Goal: Task Accomplishment & Management: Manage account settings

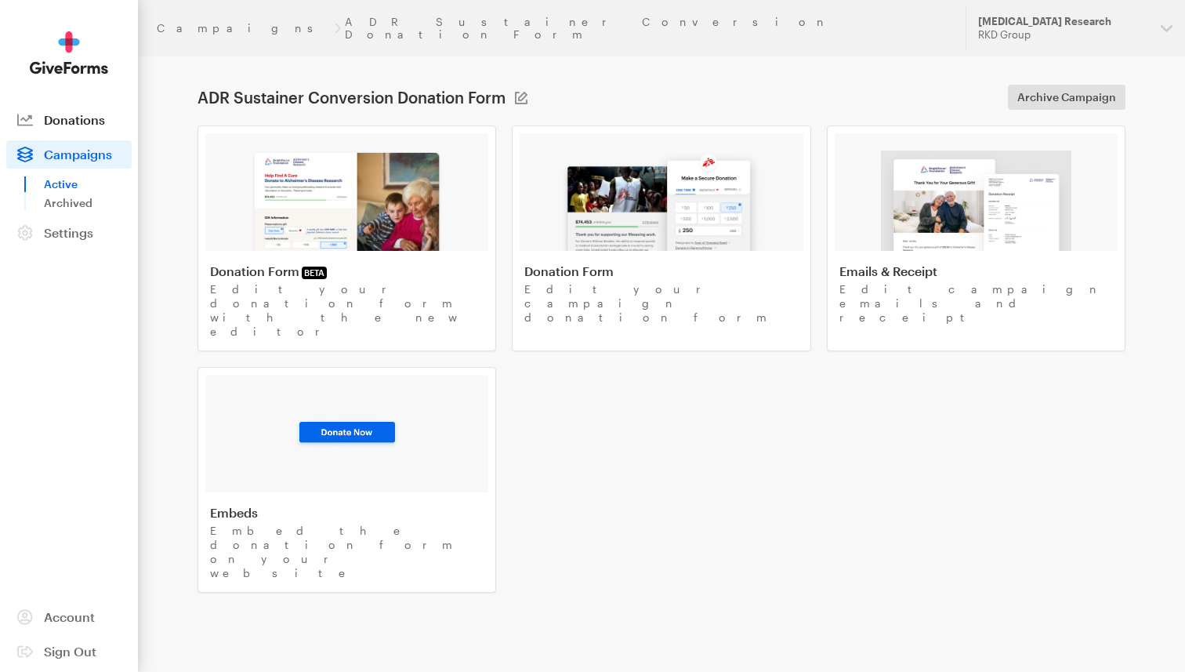
click at [92, 118] on span "Donations" at bounding box center [74, 119] width 61 height 15
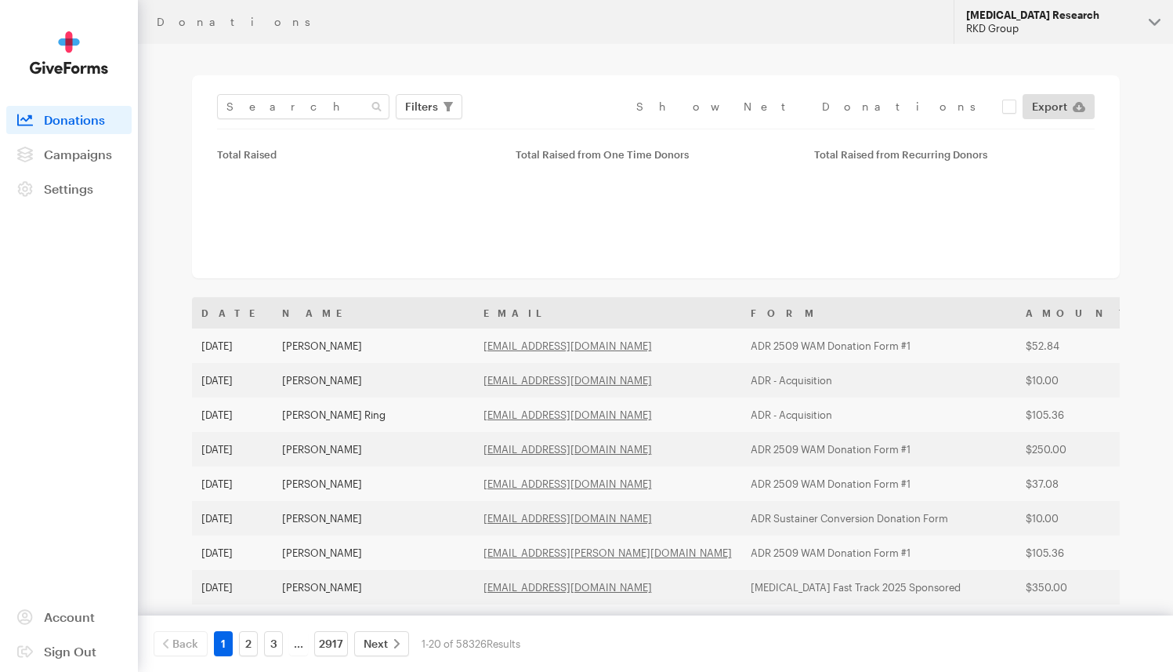
click at [1056, 40] on button "Alzheimer's Disease Research RKD Group" at bounding box center [1063, 22] width 219 height 44
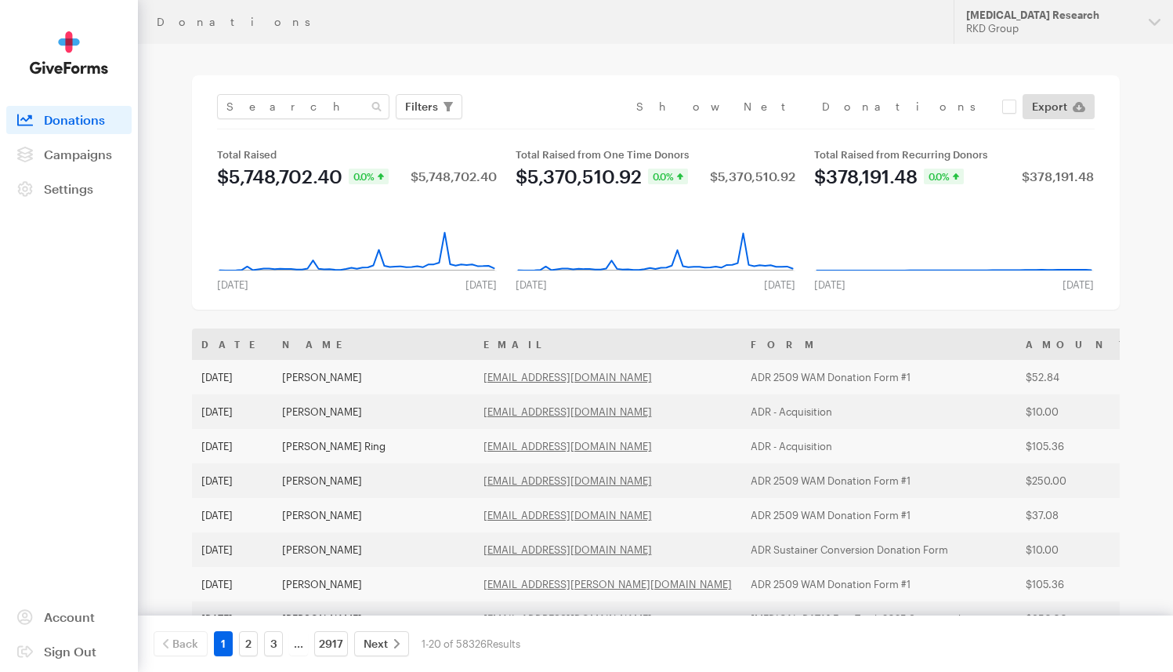
click at [1046, 42] on button "Alzheimer's Disease Research RKD Group" at bounding box center [1063, 22] width 219 height 44
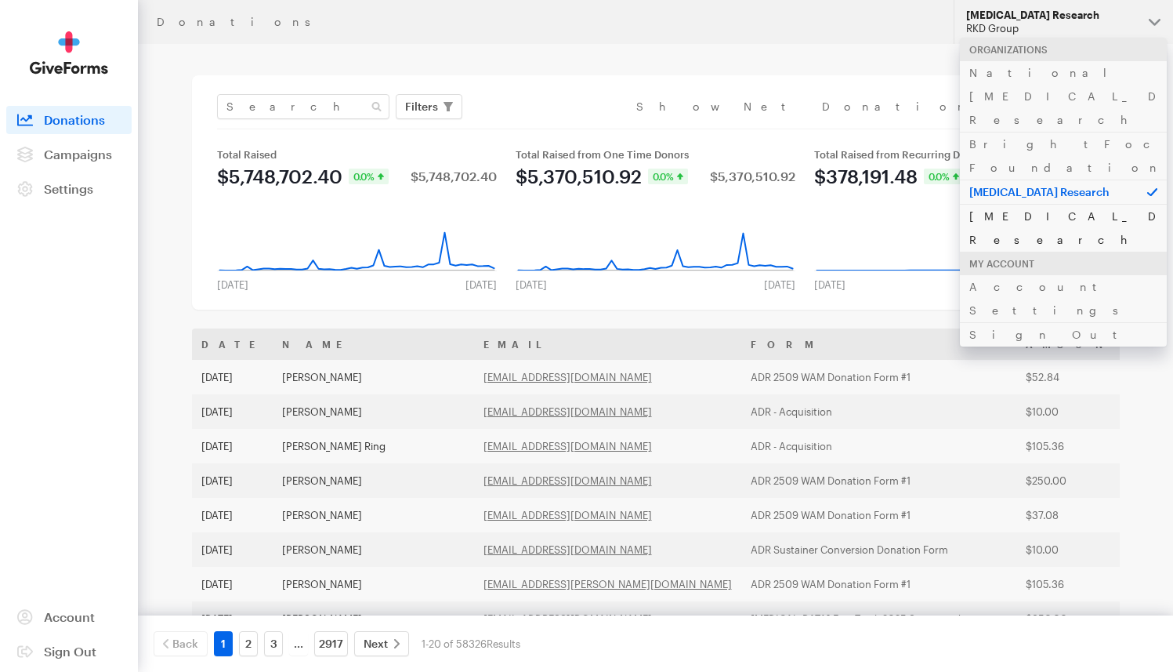
click at [1047, 204] on link "[MEDICAL_DATA] Research" at bounding box center [1063, 228] width 207 height 48
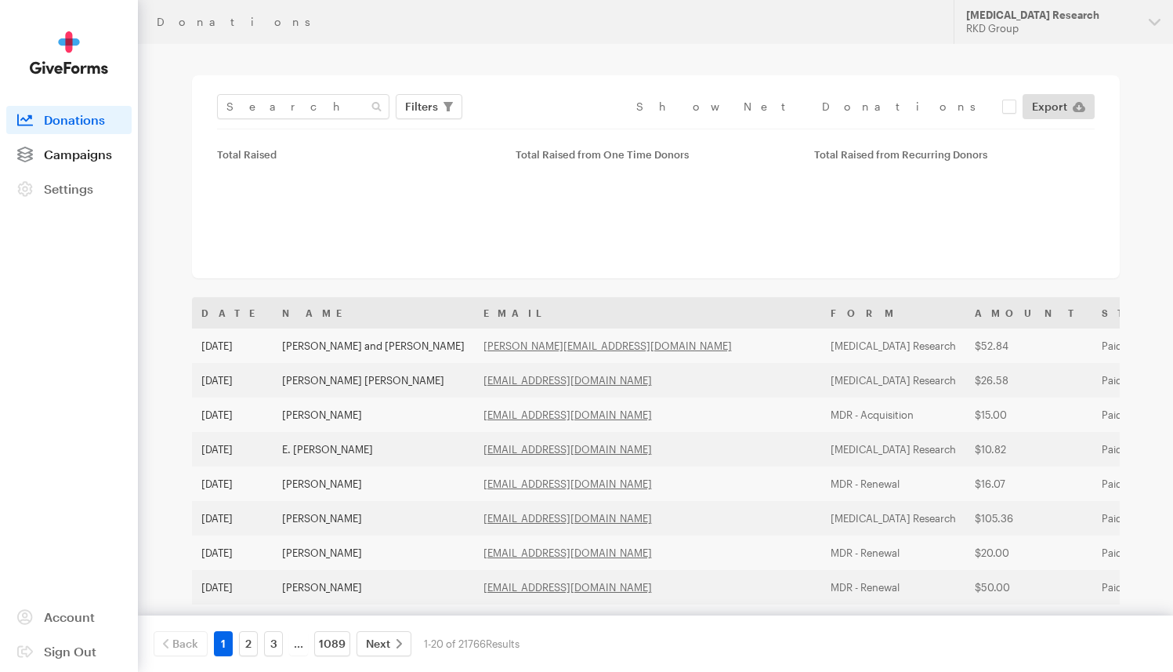
click at [94, 160] on span "Campaigns" at bounding box center [78, 154] width 68 height 15
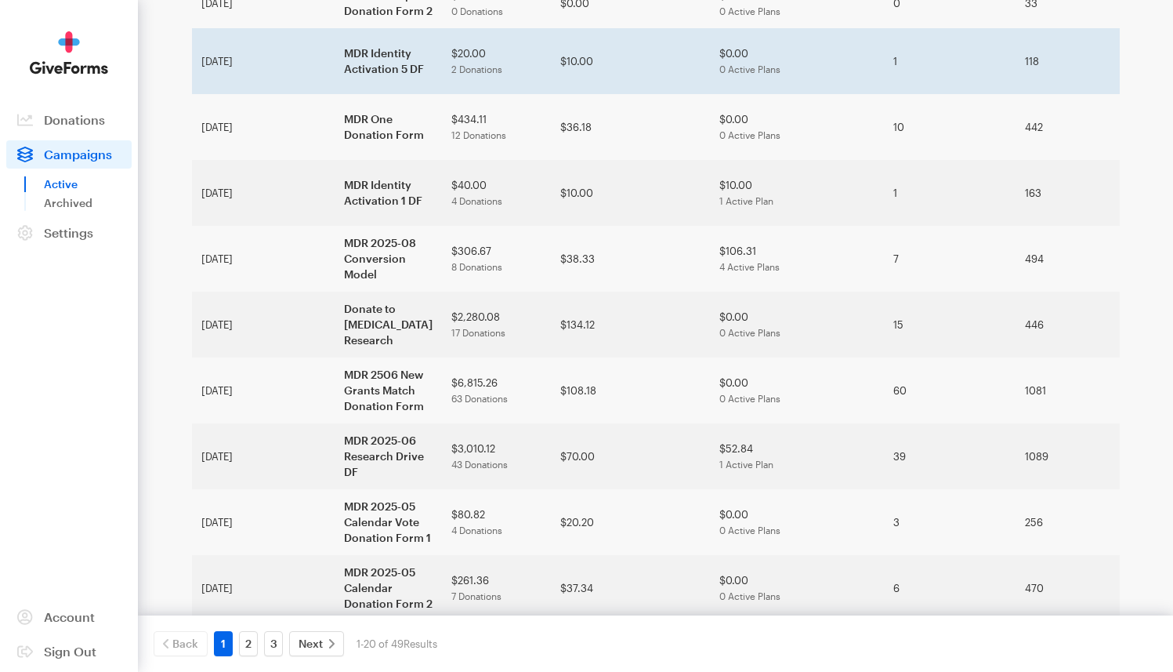
scroll to position [234, 0]
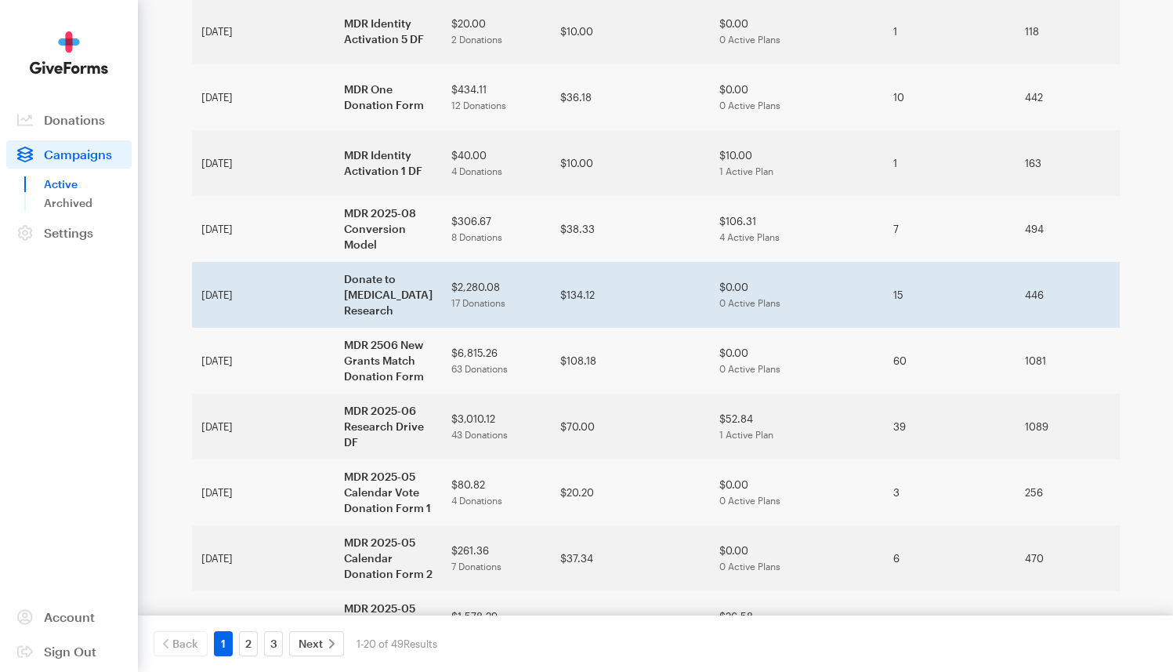
click at [335, 262] on td "Donate to [MEDICAL_DATA] Research" at bounding box center [388, 295] width 107 height 66
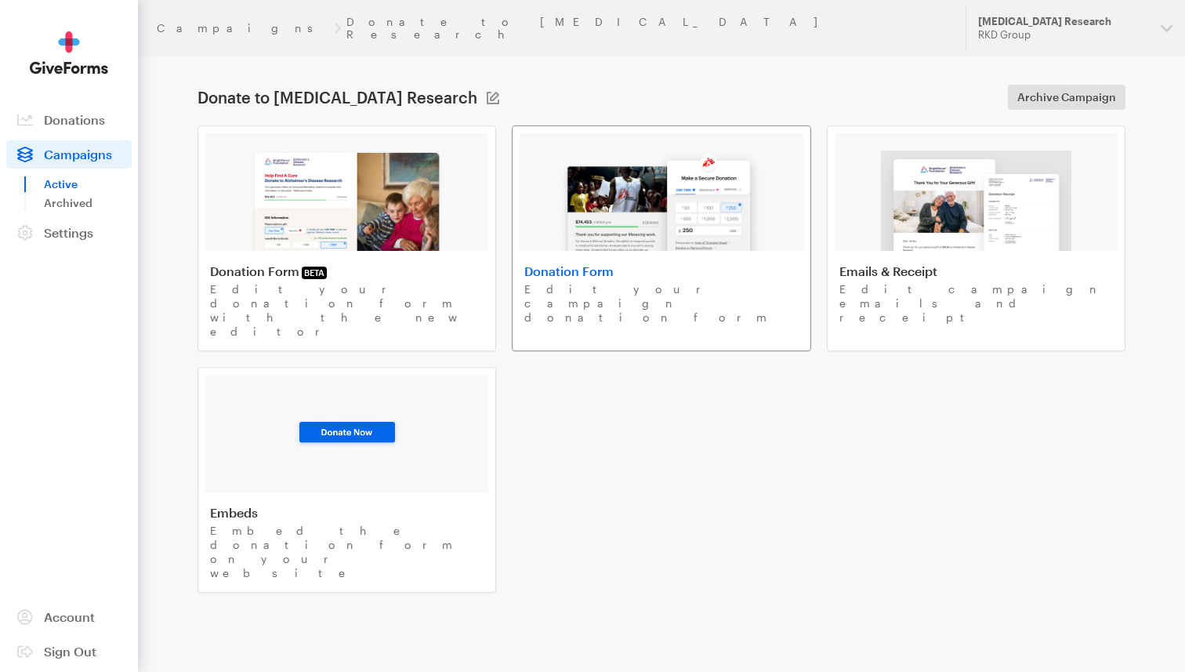
click at [644, 162] on img at bounding box center [661, 200] width 200 height 100
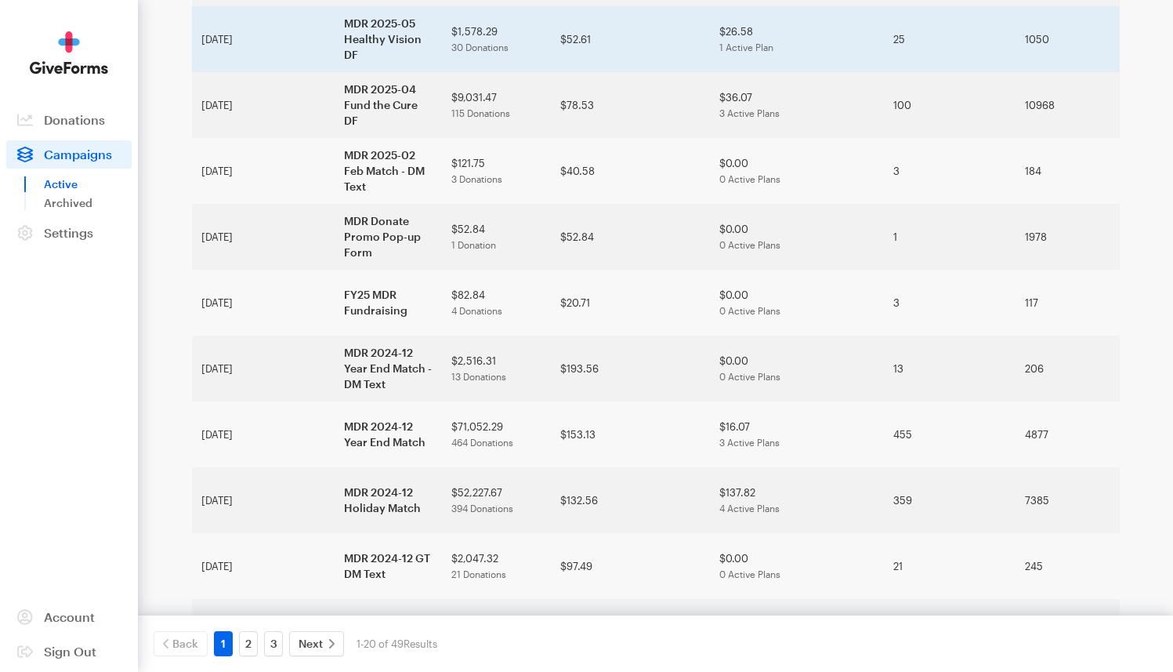
scroll to position [829, 0]
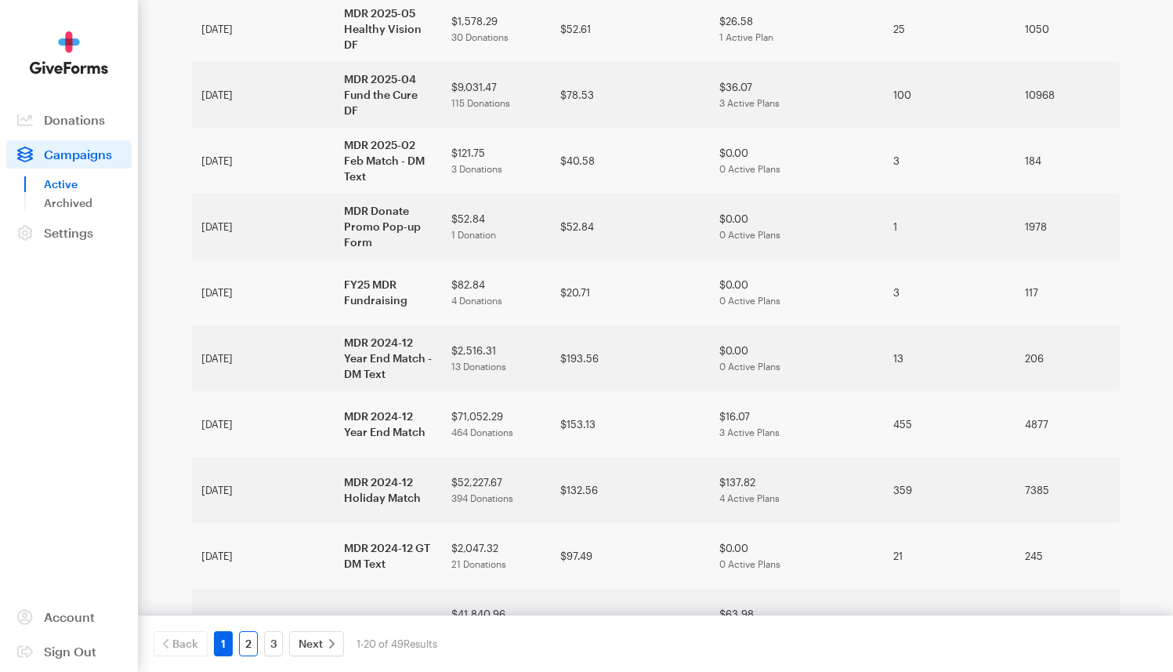
click at [248, 643] on link "2" at bounding box center [248, 643] width 19 height 25
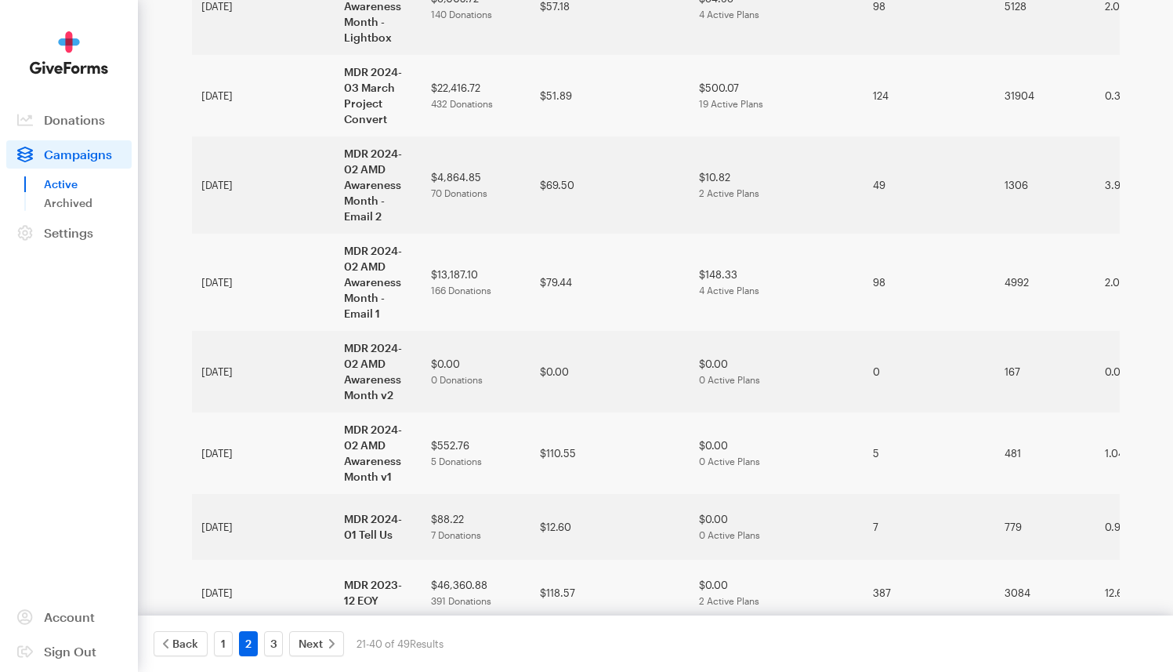
scroll to position [781, 0]
click at [281, 639] on link "3" at bounding box center [273, 643] width 19 height 25
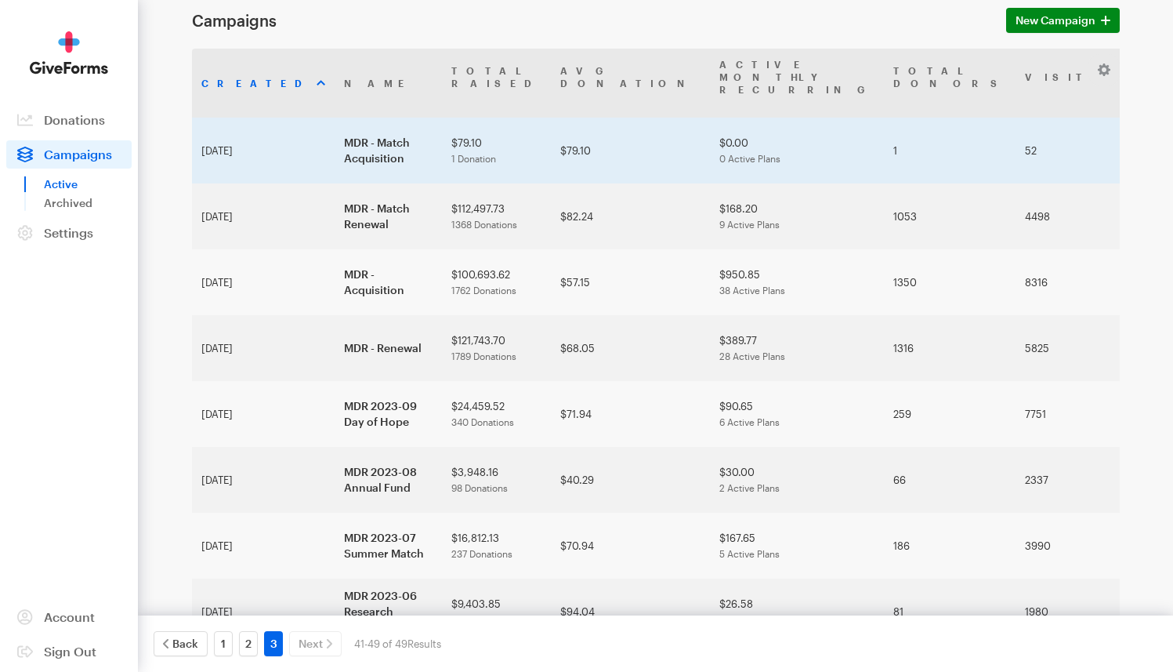
scroll to position [73, 0]
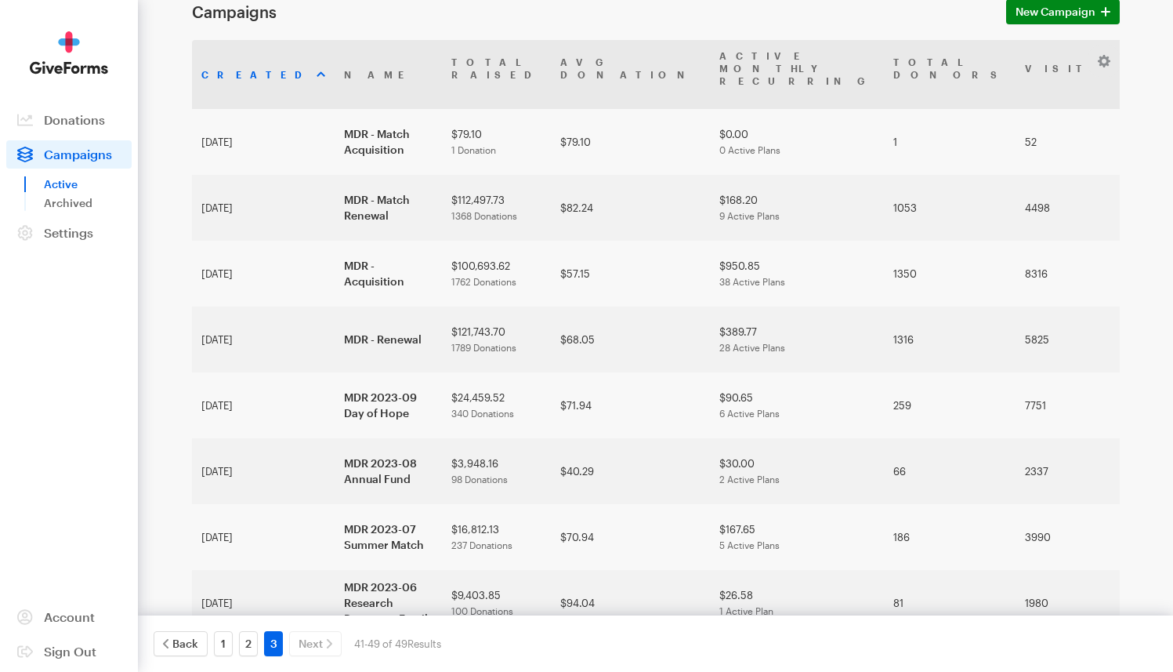
click at [343, 636] on td "[MEDICAL_DATA] Research" at bounding box center [388, 669] width 107 height 66
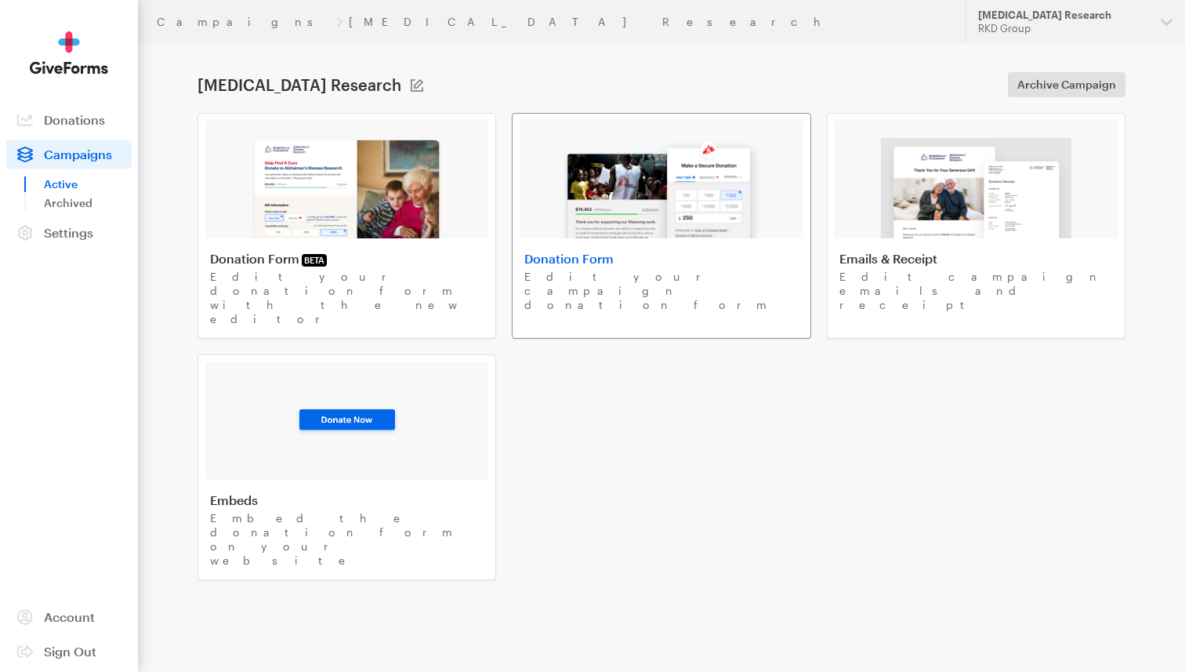
click at [709, 187] on img at bounding box center [661, 188] width 200 height 100
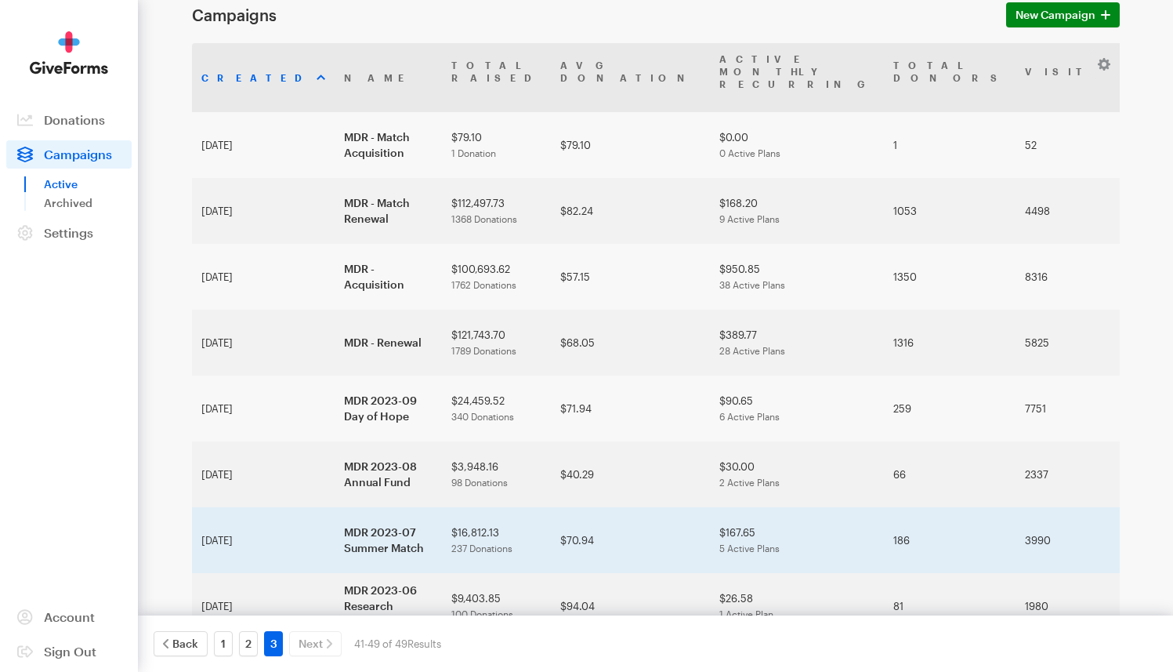
scroll to position [73, 0]
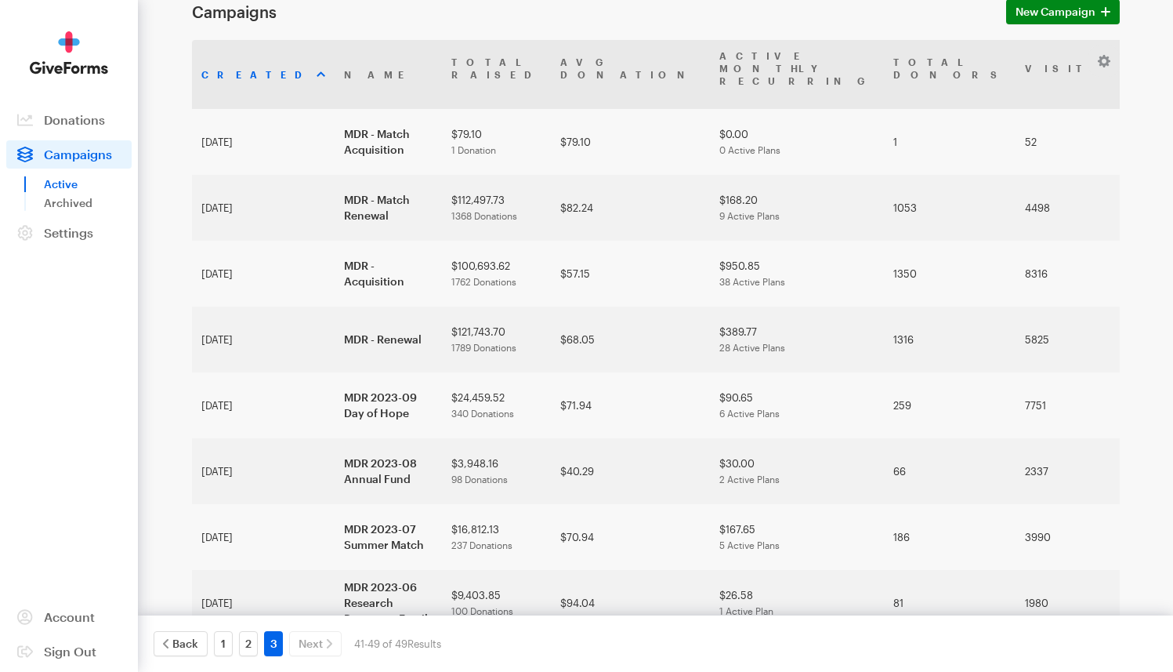
click at [346, 636] on td "[MEDICAL_DATA] Research" at bounding box center [388, 669] width 107 height 66
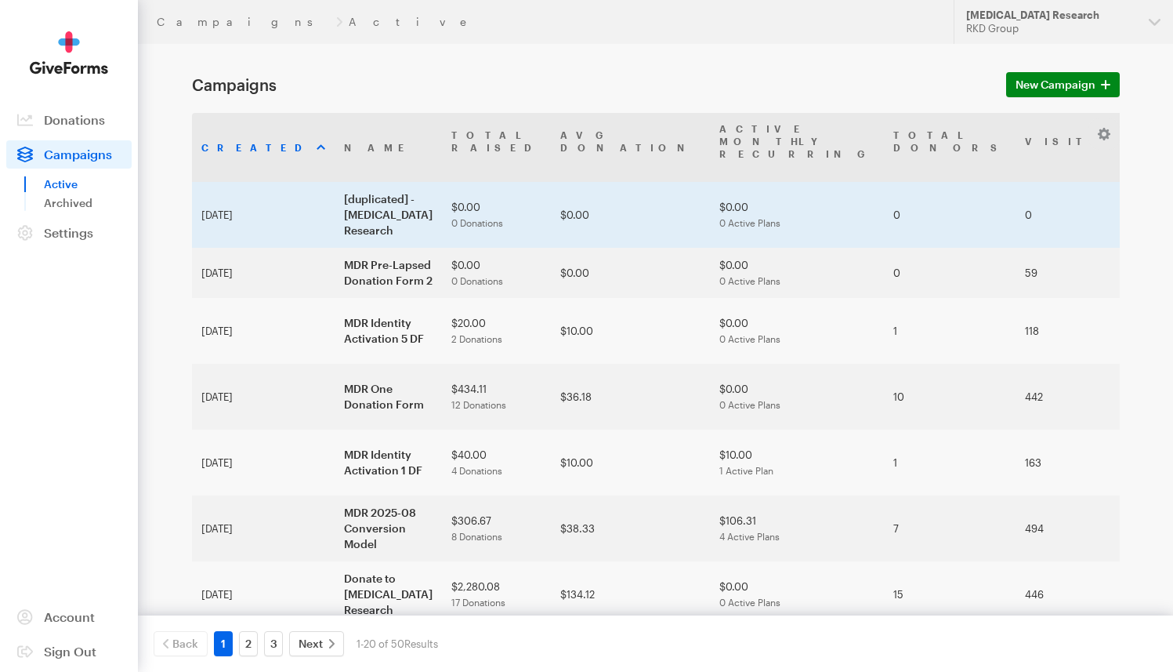
click at [335, 182] on td "[duplicated] - [MEDICAL_DATA] Research" at bounding box center [388, 215] width 107 height 66
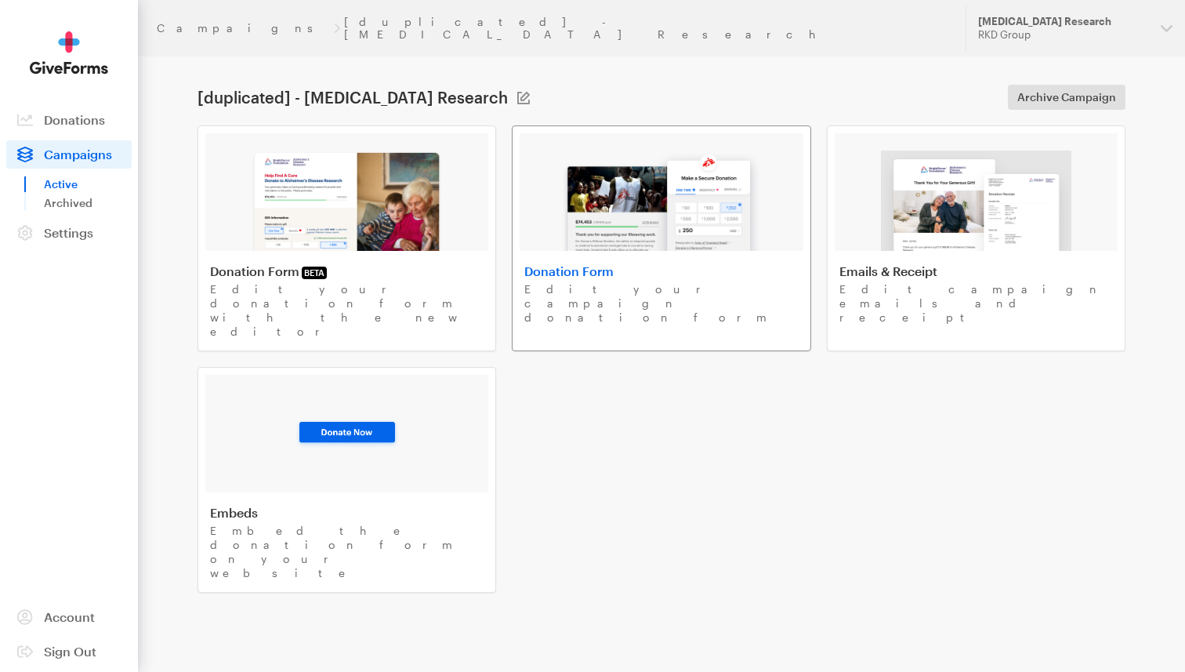
click at [629, 212] on img at bounding box center [661, 200] width 200 height 100
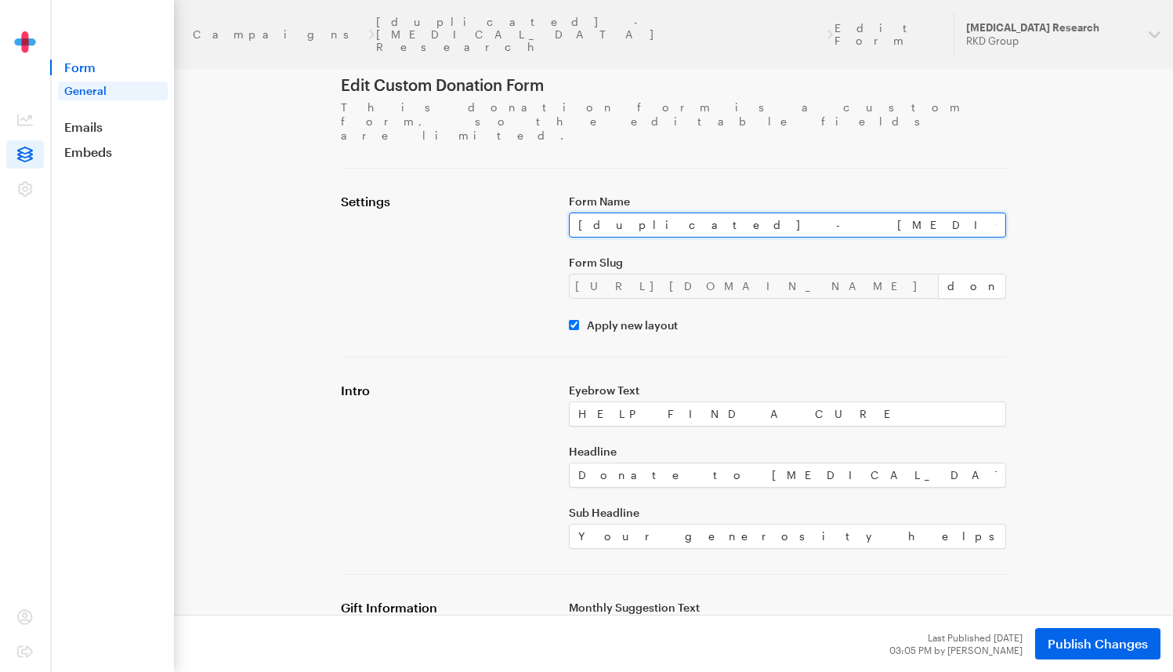
click at [667, 212] on input "[duplicated] - Macular Degeneration Research" at bounding box center [788, 224] width 438 height 25
click at [670, 212] on input "[duplicated] - Macular Degeneration Research" at bounding box center [788, 224] width 438 height 25
drag, startPoint x: 833, startPoint y: 191, endPoint x: 564, endPoint y: 194, distance: 269.7
click at [564, 194] on div "Form Name [duplicated] - Macular Degeneration Research Form Slug https://donate…" at bounding box center [788, 263] width 457 height 138
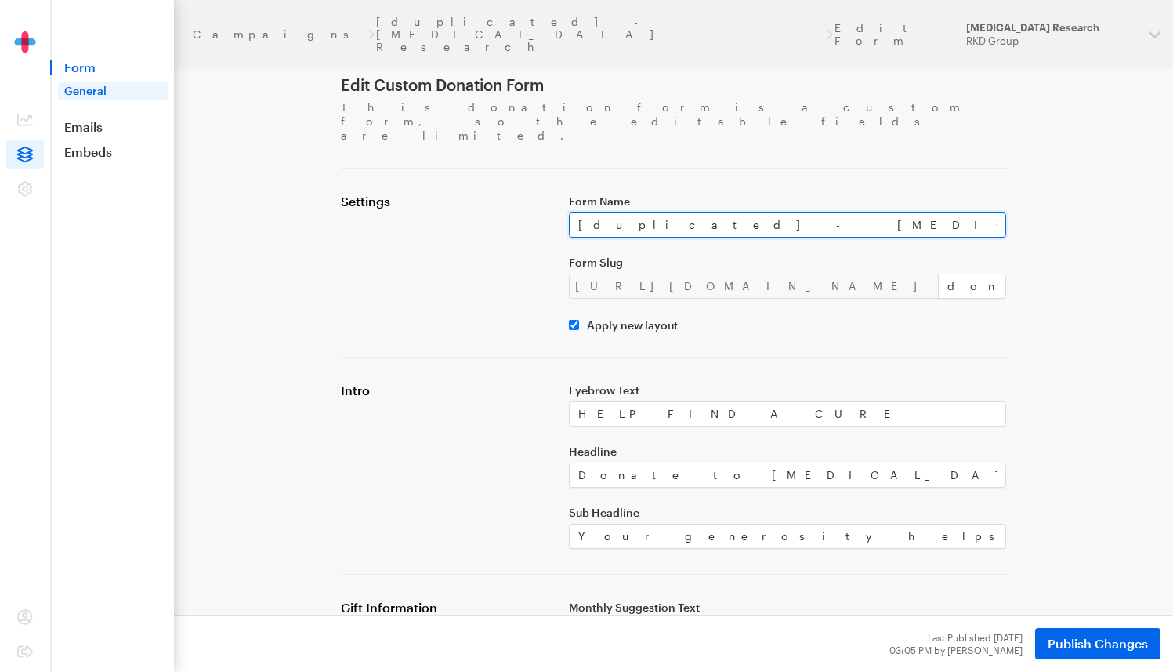
paste input "MDR Sustainer Conversion Donation Form"
type input "MDR Sustainer Conversion Donation Form"
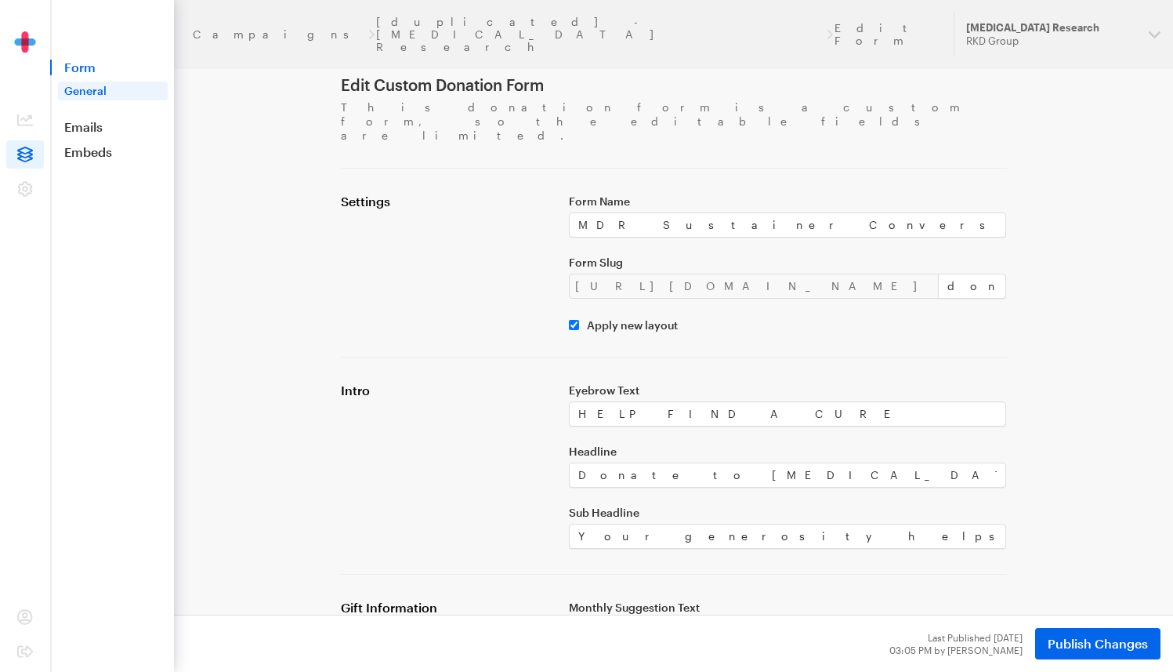
click at [512, 212] on div "Settings" at bounding box center [446, 263] width 228 height 138
drag, startPoint x: 609, startPoint y: 197, endPoint x: 713, endPoint y: 198, distance: 104.3
click at [713, 212] on input "MDR Sustainer Conversion Donation Form" at bounding box center [788, 224] width 438 height 25
click at [715, 212] on input "MDR Sustainer Conversion Donation Form" at bounding box center [788, 224] width 438 height 25
drag, startPoint x: 715, startPoint y: 198, endPoint x: 606, endPoint y: 201, distance: 109.0
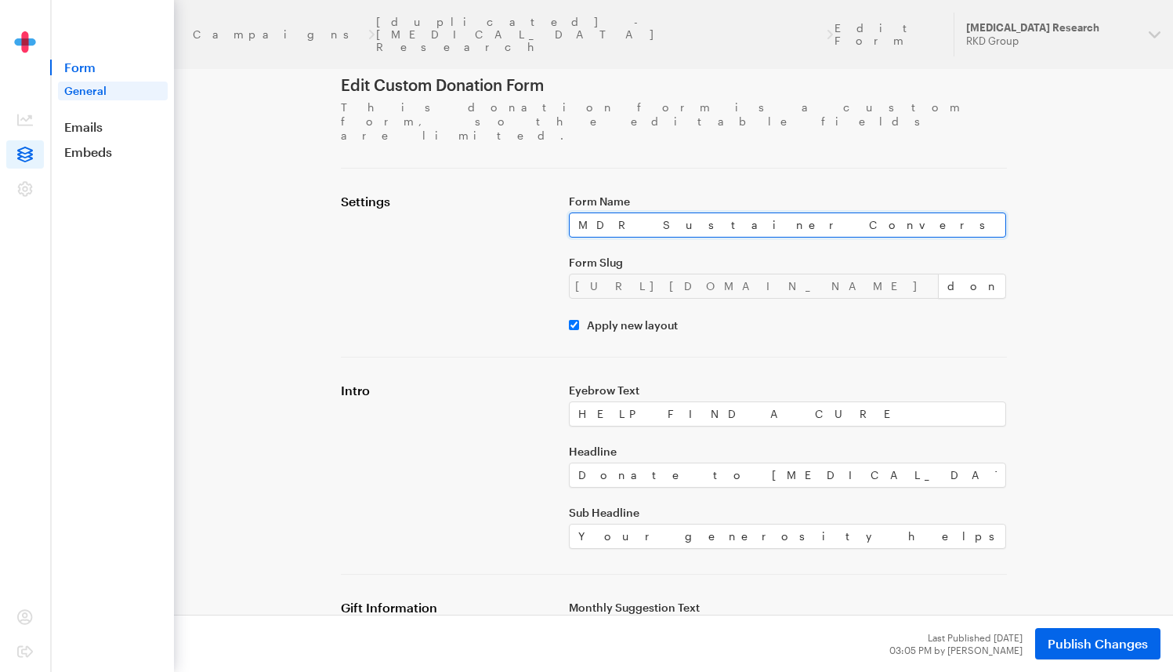
click at [606, 212] on input "MDR Sustainer Conversion Donation Form" at bounding box center [788, 224] width 438 height 25
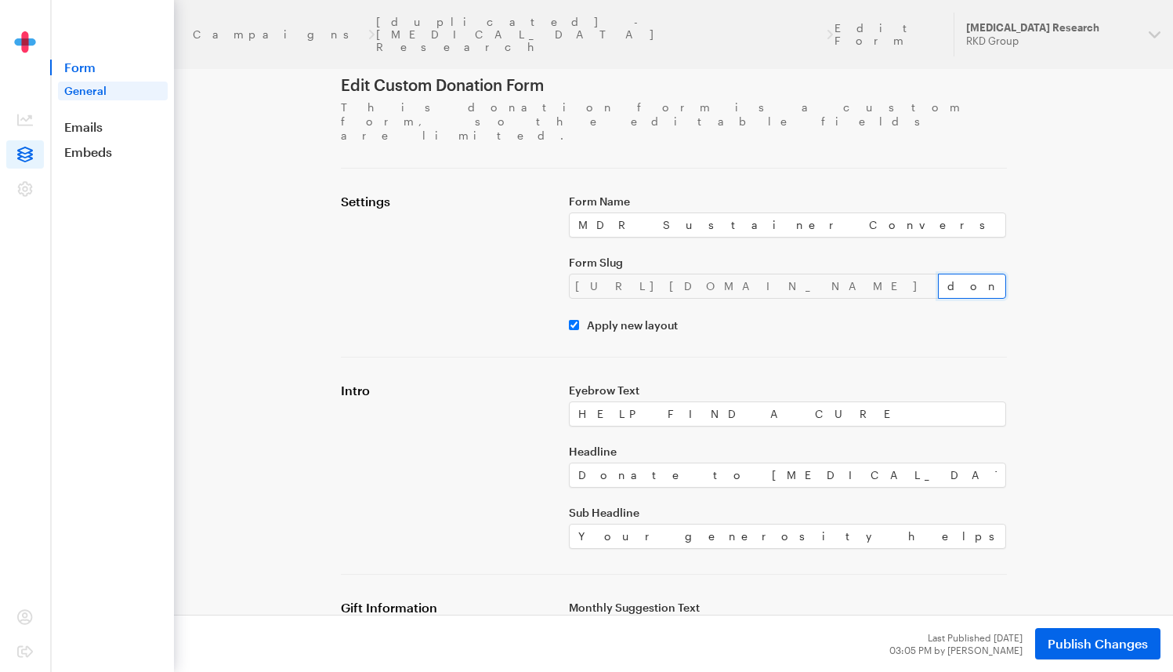
drag, startPoint x: 846, startPoint y: 258, endPoint x: 752, endPoint y: 256, distance: 94.1
click at [752, 274] on div "https://donate.brightfocus.org/mdr/ donate-1" at bounding box center [788, 286] width 438 height 25
paste input "Sustainer Conversion"
click at [938, 274] on input "Sustainer Conversion" at bounding box center [972, 286] width 69 height 25
type input "sustainer-conversion"
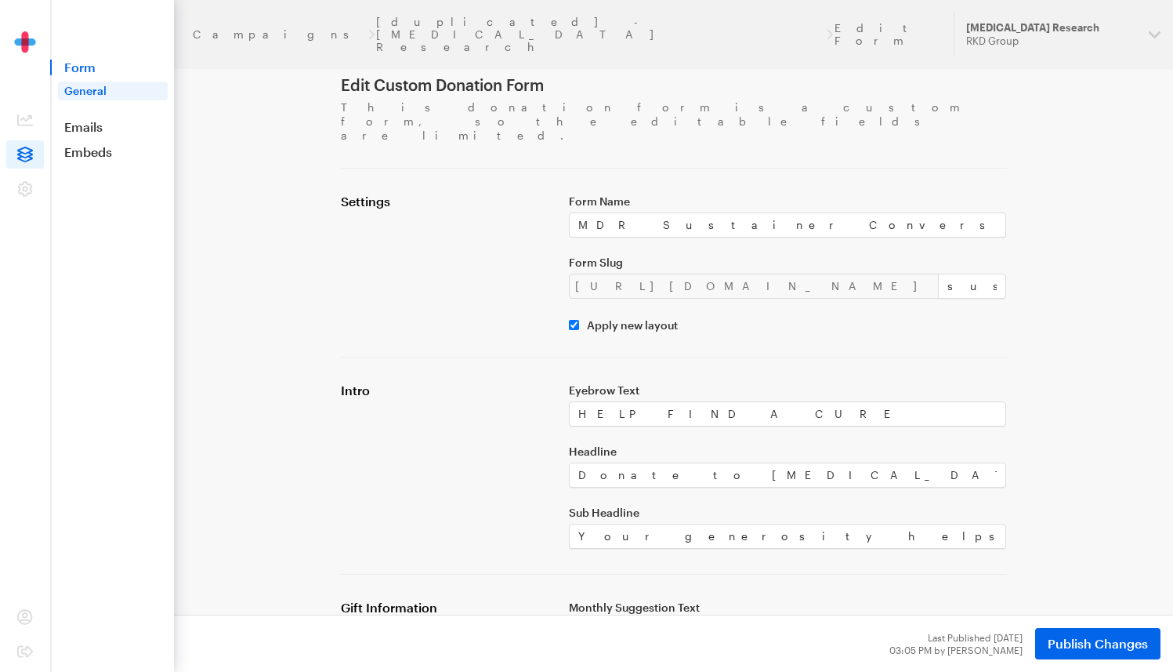
click at [1103, 647] on span "Publish Changes" at bounding box center [1098, 643] width 100 height 19
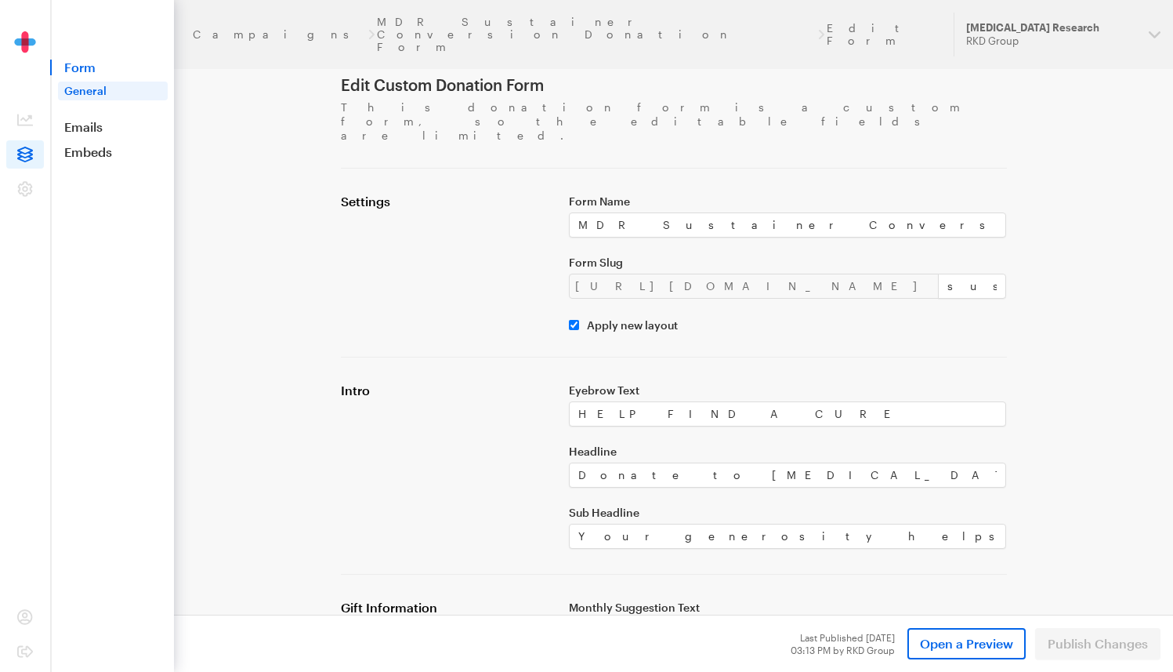
click at [75, 69] on span "Form" at bounding box center [112, 68] width 124 height 16
click at [385, 22] on link "MDR Sustainer Conversion Donation Form" at bounding box center [596, 35] width 439 height 38
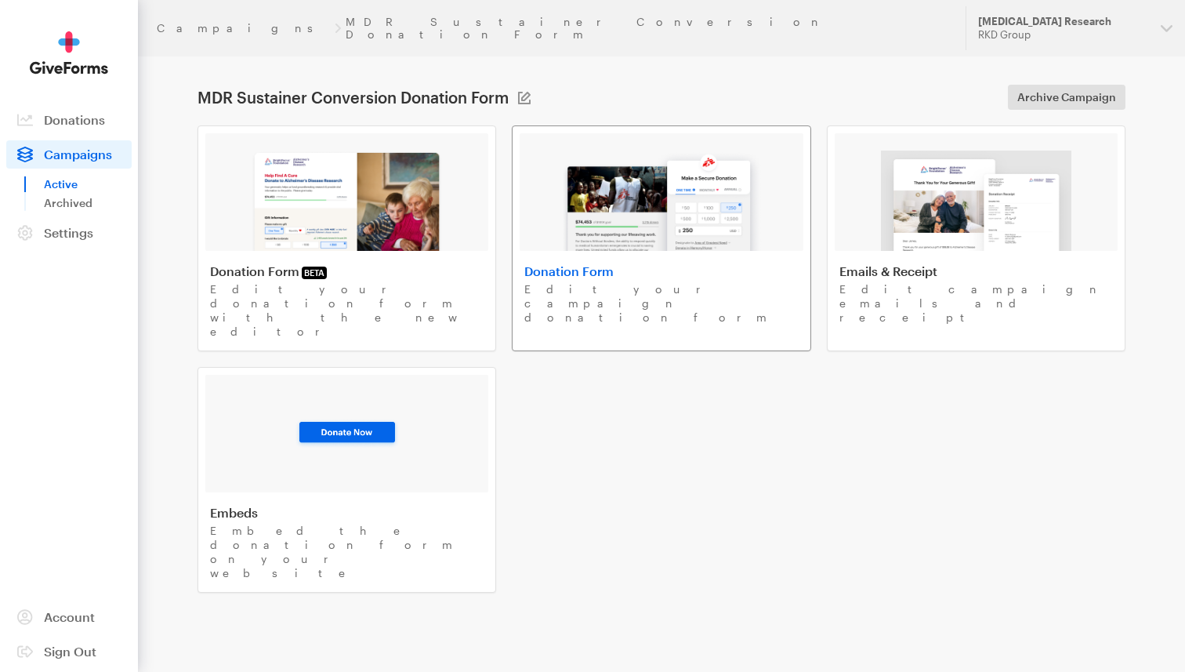
click at [659, 183] on img at bounding box center [661, 200] width 200 height 100
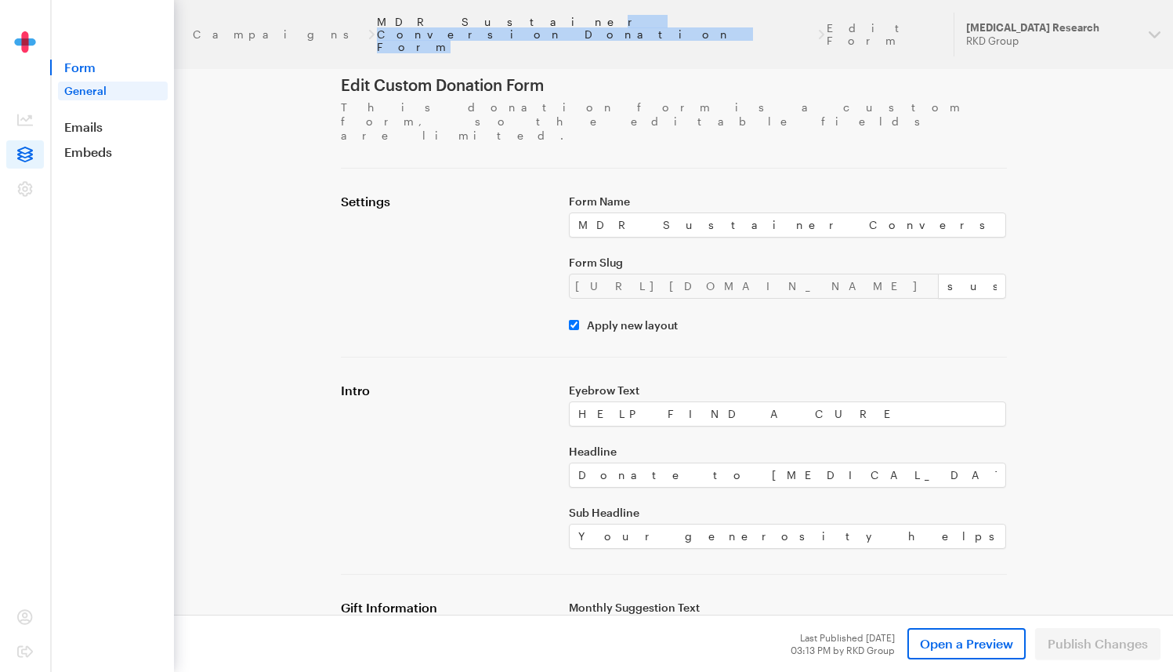
click at [343, 27] on header "Campaigns MDR Sustainer Conversion Donation Form Edit Form Updates Support Macu…" at bounding box center [673, 34] width 999 height 69
click at [377, 26] on link "MDR Sustainer Conversion Donation Form" at bounding box center [596, 35] width 439 height 38
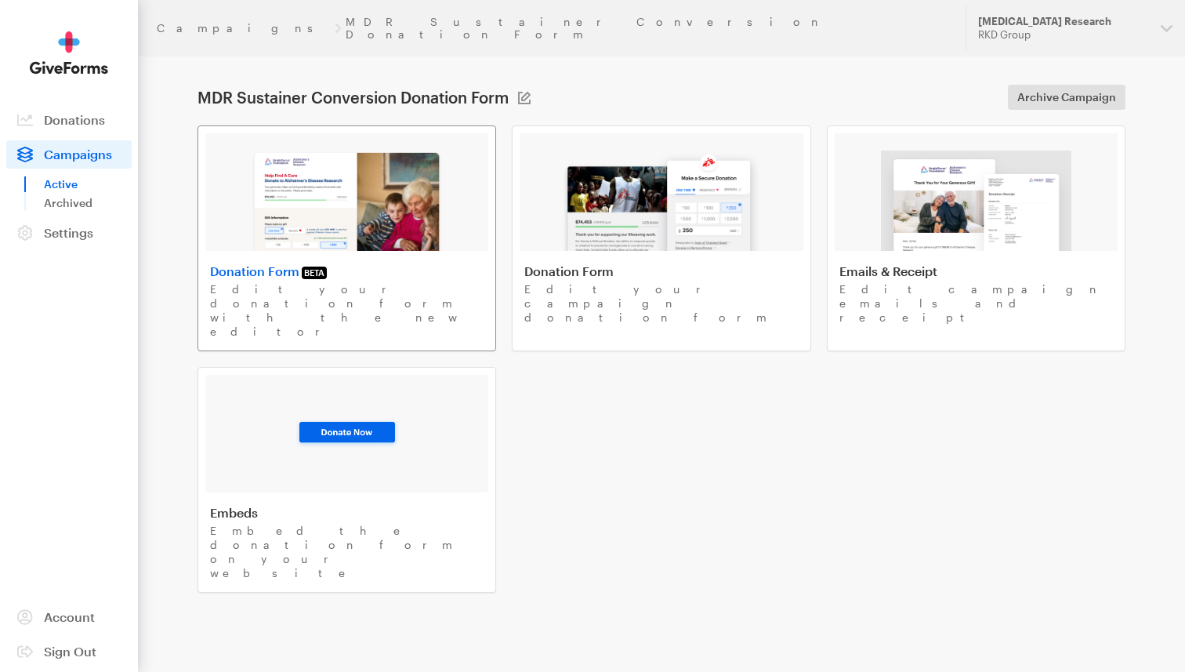
click at [343, 201] on img at bounding box center [347, 200] width 192 height 100
